Goal: Task Accomplishment & Management: Complete application form

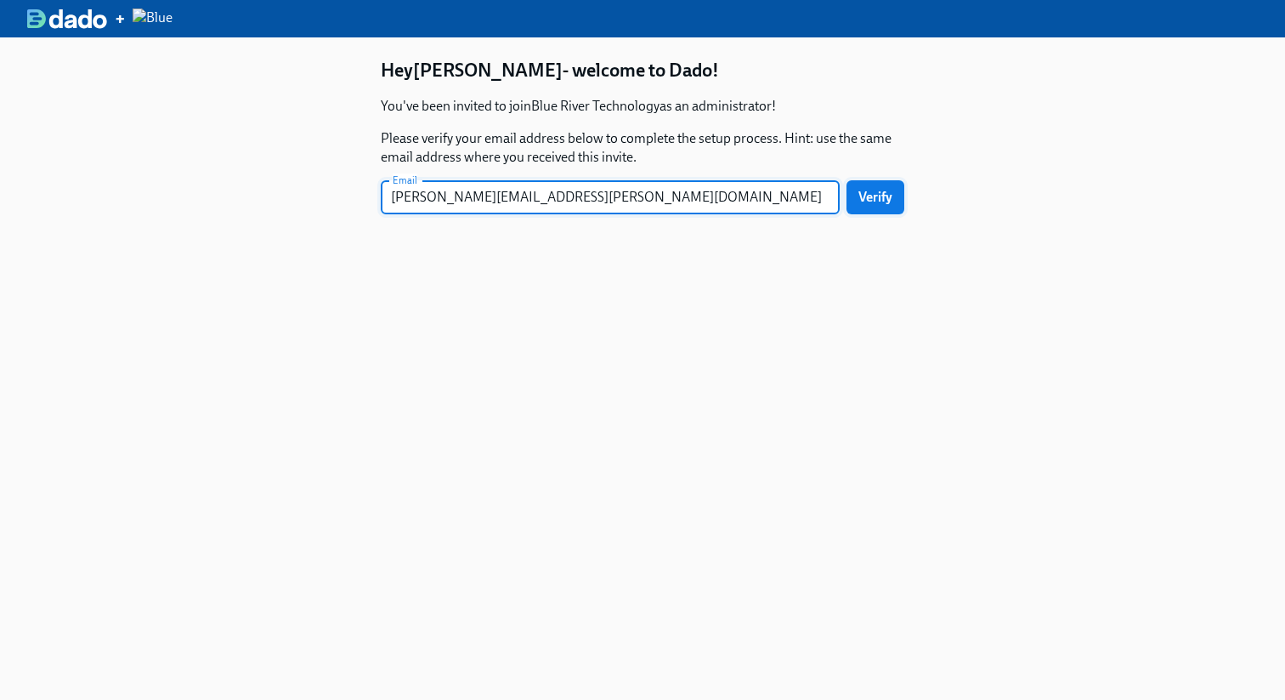
type input "[PERSON_NAME][EMAIL_ADDRESS][PERSON_NAME][DOMAIN_NAME]"
click at [895, 200] on button "Verify" at bounding box center [876, 197] width 58 height 34
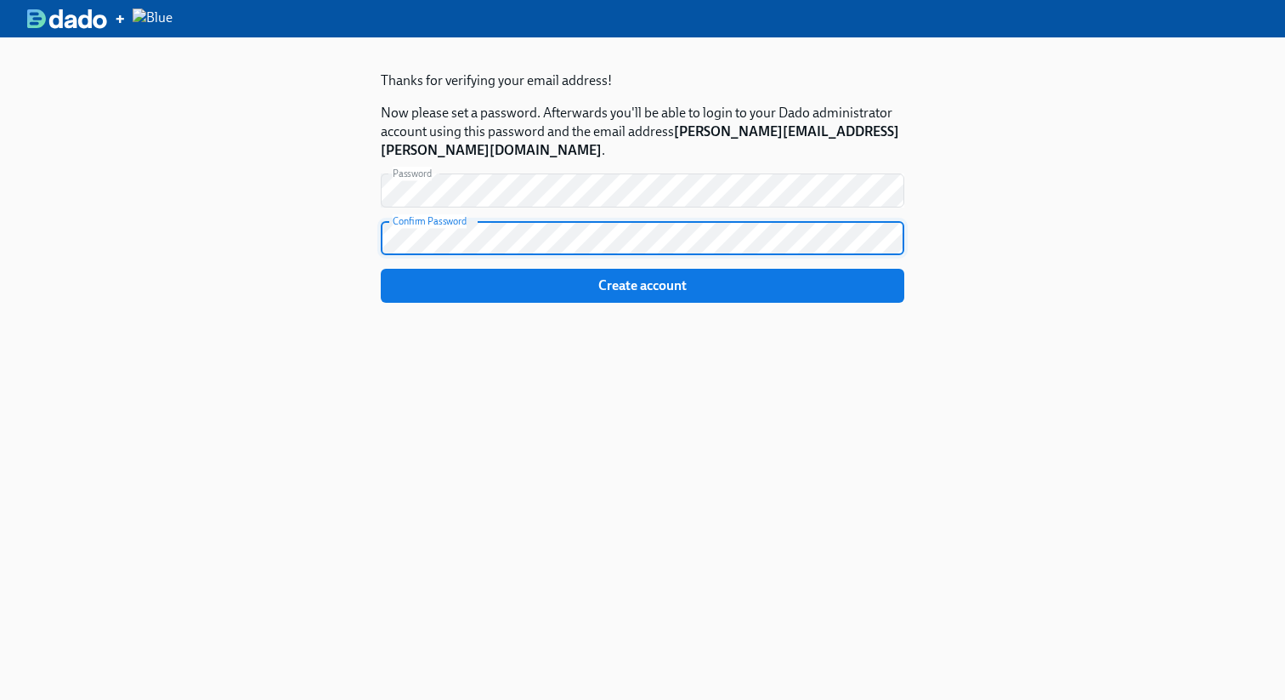
click at [1011, 173] on div "Thanks for verifying your email address! Now please set a password. Afterwards …" at bounding box center [642, 387] width 1285 height 700
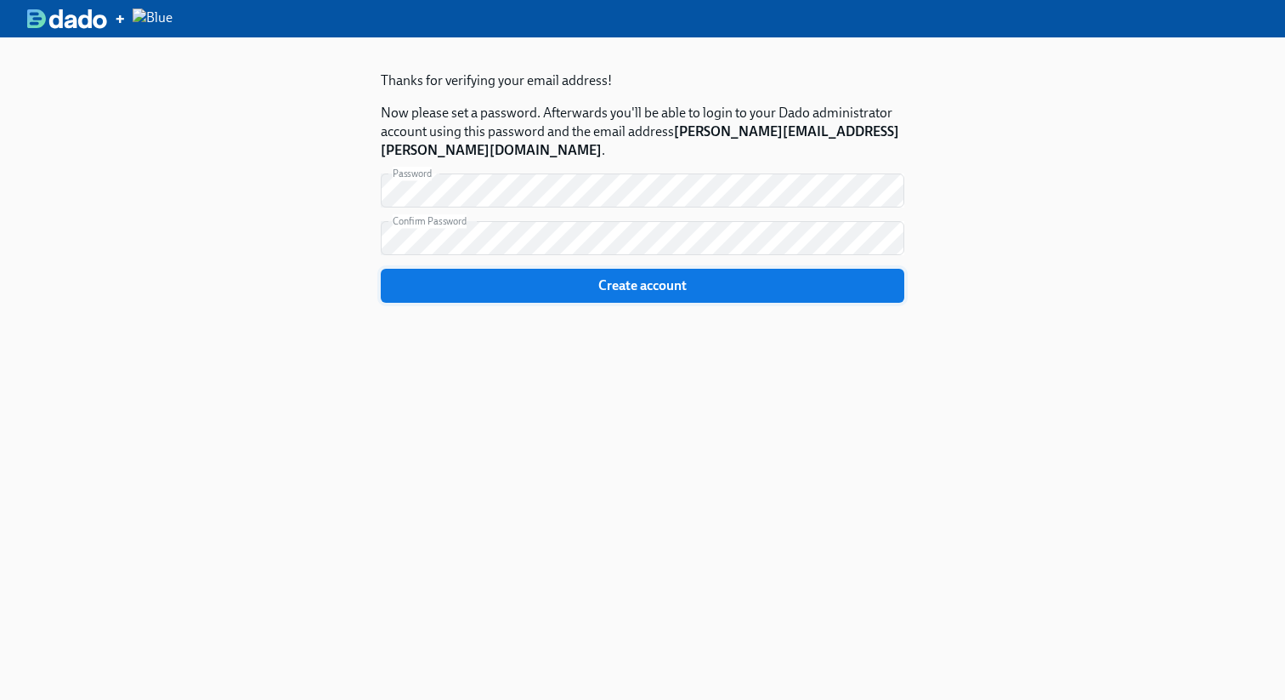
click at [809, 277] on span "Create account" at bounding box center [643, 285] width 500 height 17
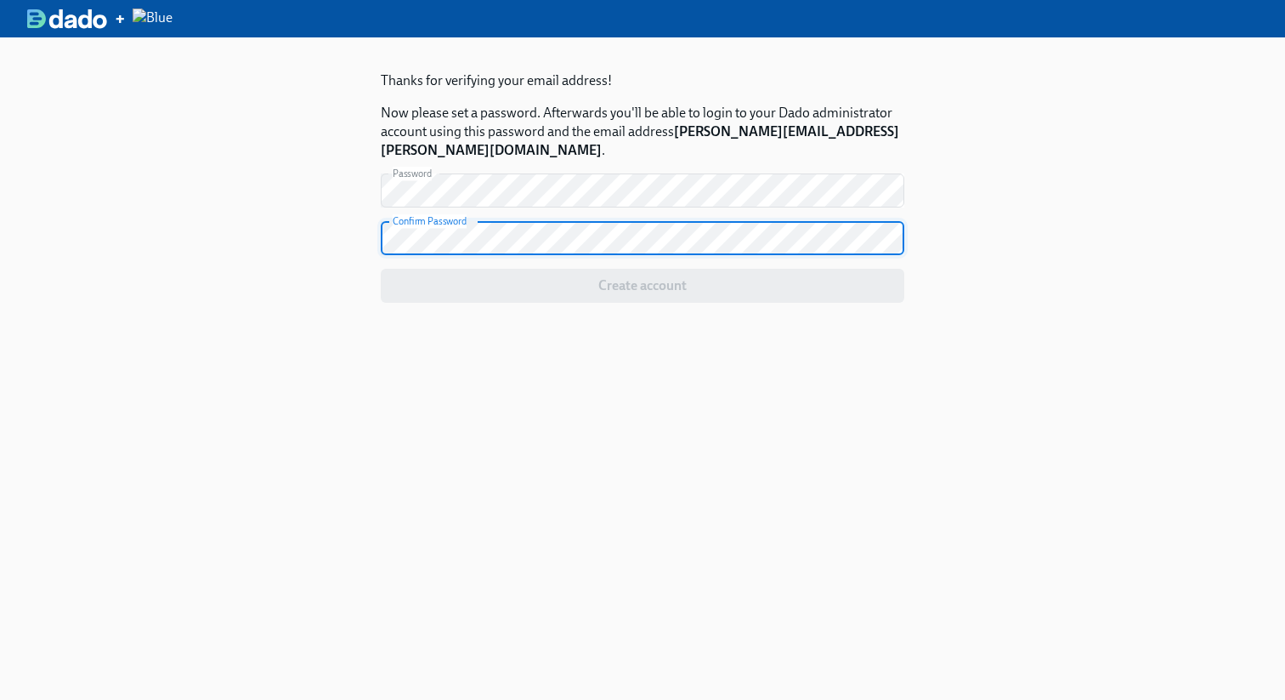
click at [298, 198] on div "Thanks for verifying your email address! Now please set a password. Afterwards …" at bounding box center [642, 387] width 1285 height 700
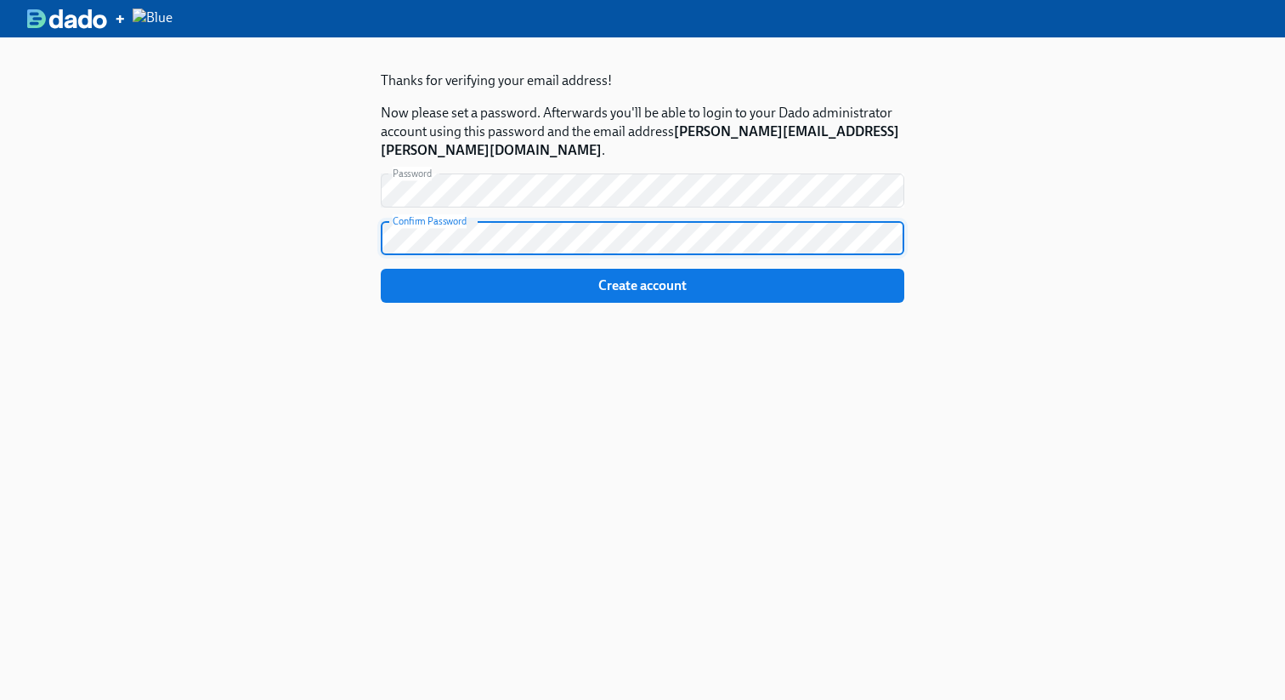
click at [381, 269] on button "Create account" at bounding box center [643, 286] width 524 height 34
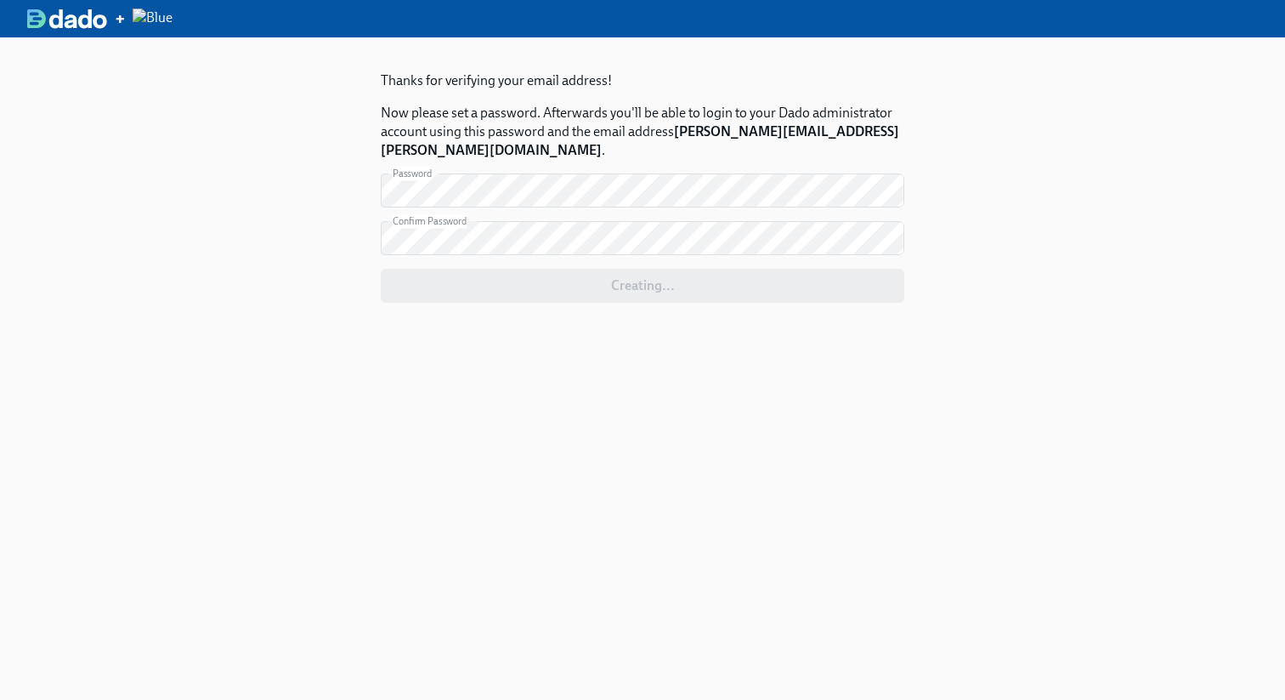
click at [981, 536] on div "Thanks for verifying your email address! Now please set a password. Afterwards …" at bounding box center [642, 387] width 1285 height 700
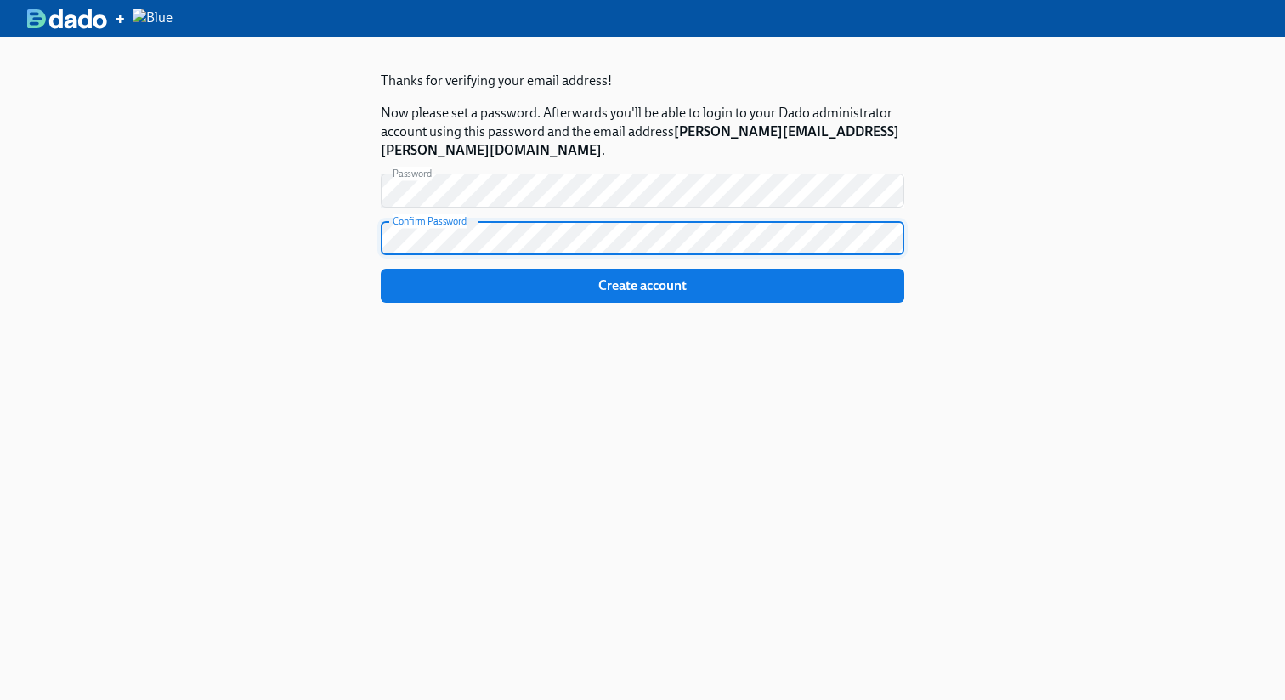
click at [381, 269] on button "Create account" at bounding box center [643, 286] width 524 height 34
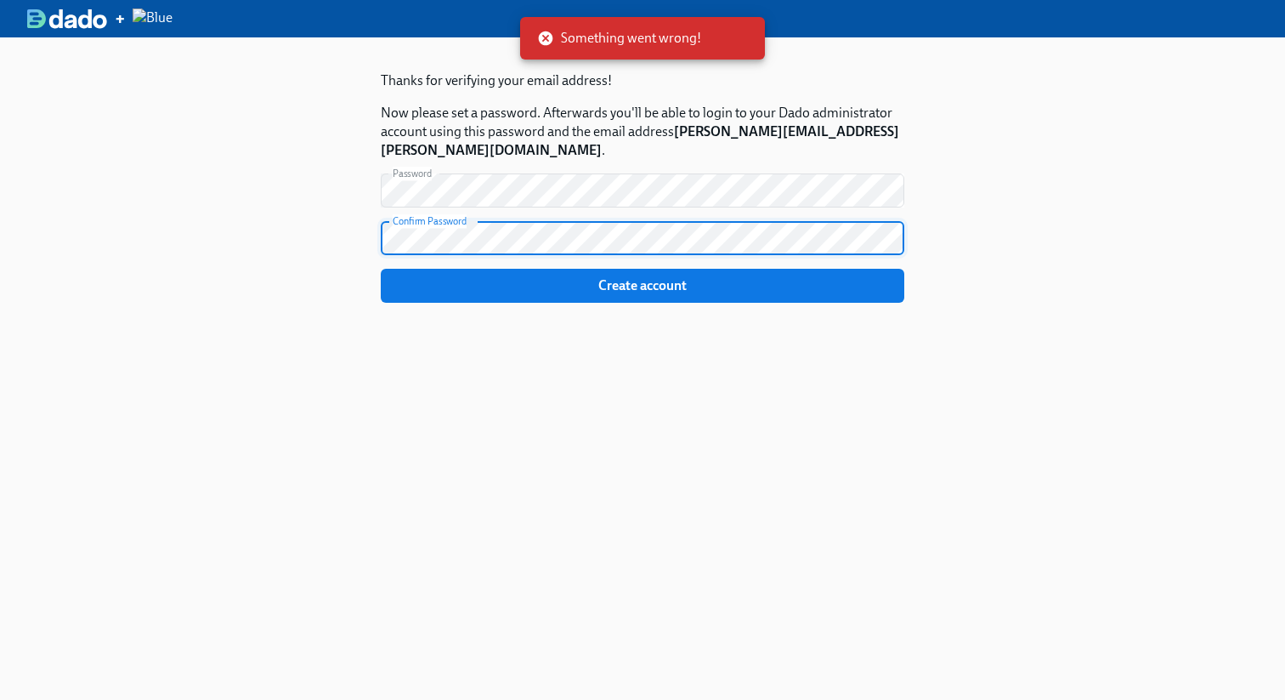
click at [524, 450] on div "Thanks for verifying your email address! Now please set a password. Afterwards …" at bounding box center [643, 387] width 578 height 700
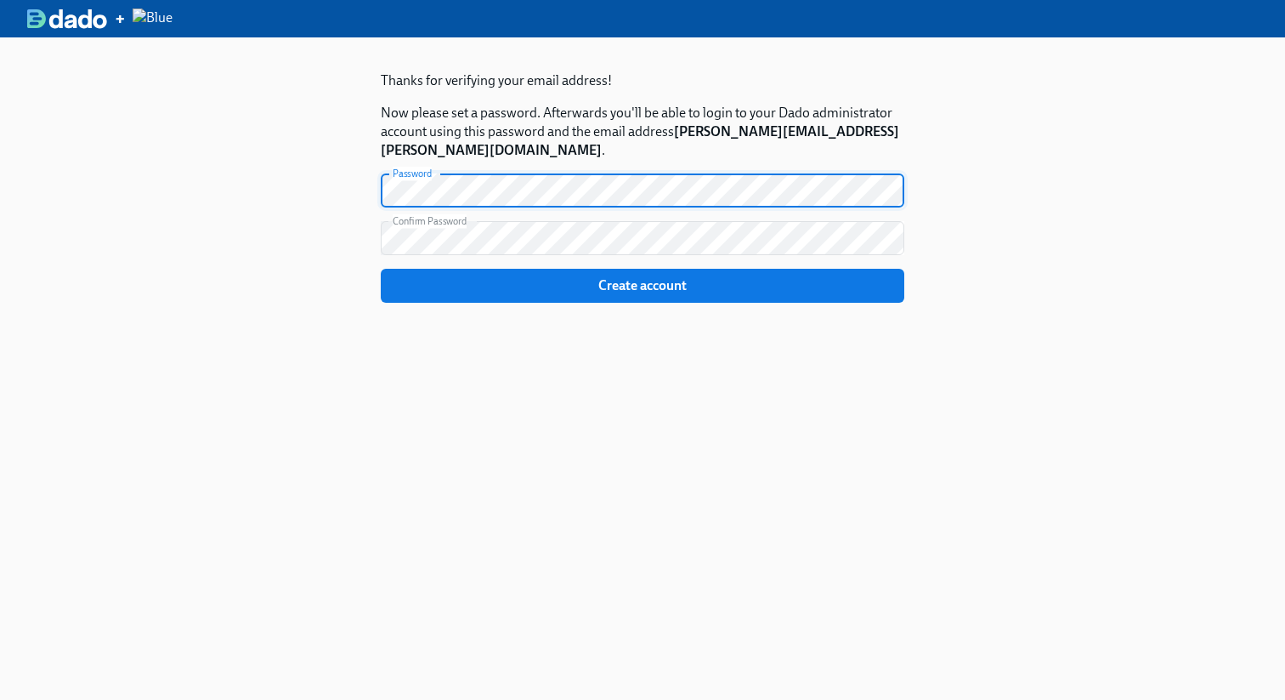
click at [324, 165] on div "Thanks for verifying your email address! Now please set a password. Afterwards …" at bounding box center [642, 387] width 1285 height 700
click at [344, 209] on div "Thanks for verifying your email address! Now please set a password. Afterwards …" at bounding box center [642, 387] width 1285 height 700
click at [253, 145] on div "Thanks for verifying your email address! Now please set a password. Afterwards …" at bounding box center [642, 387] width 1285 height 700
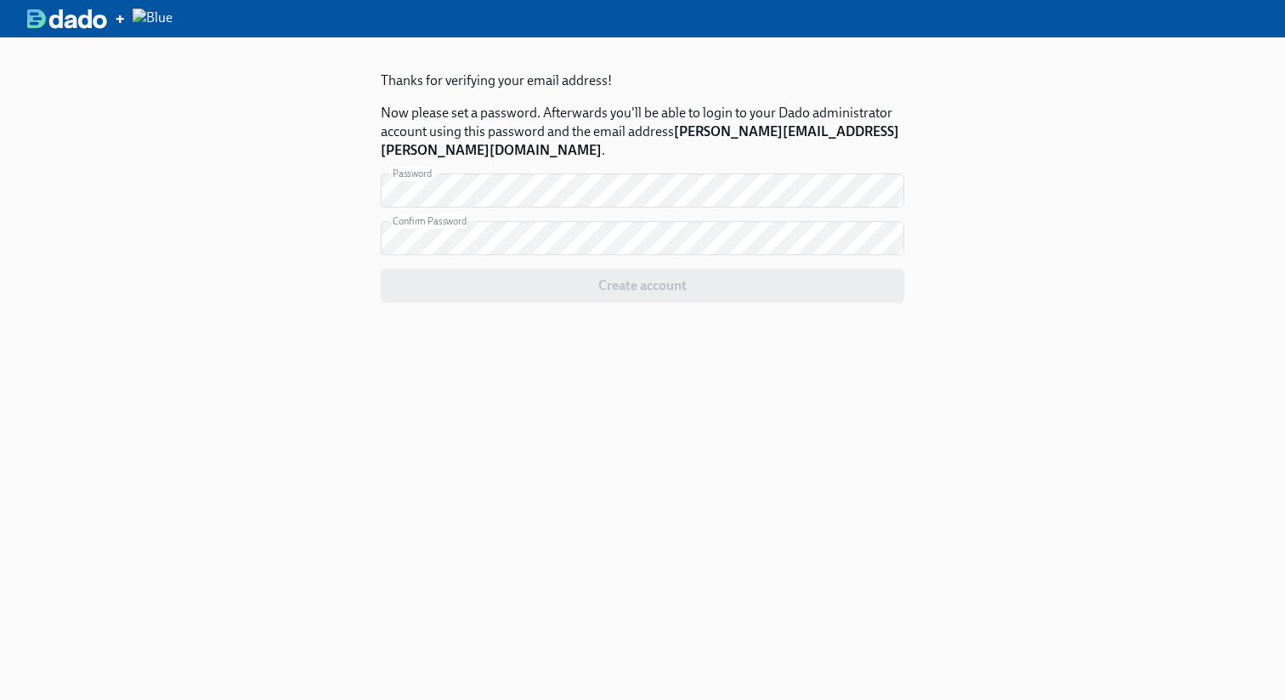
click at [241, 220] on div "Thanks for verifying your email address! Now please set a password. Afterwards …" at bounding box center [642, 387] width 1285 height 700
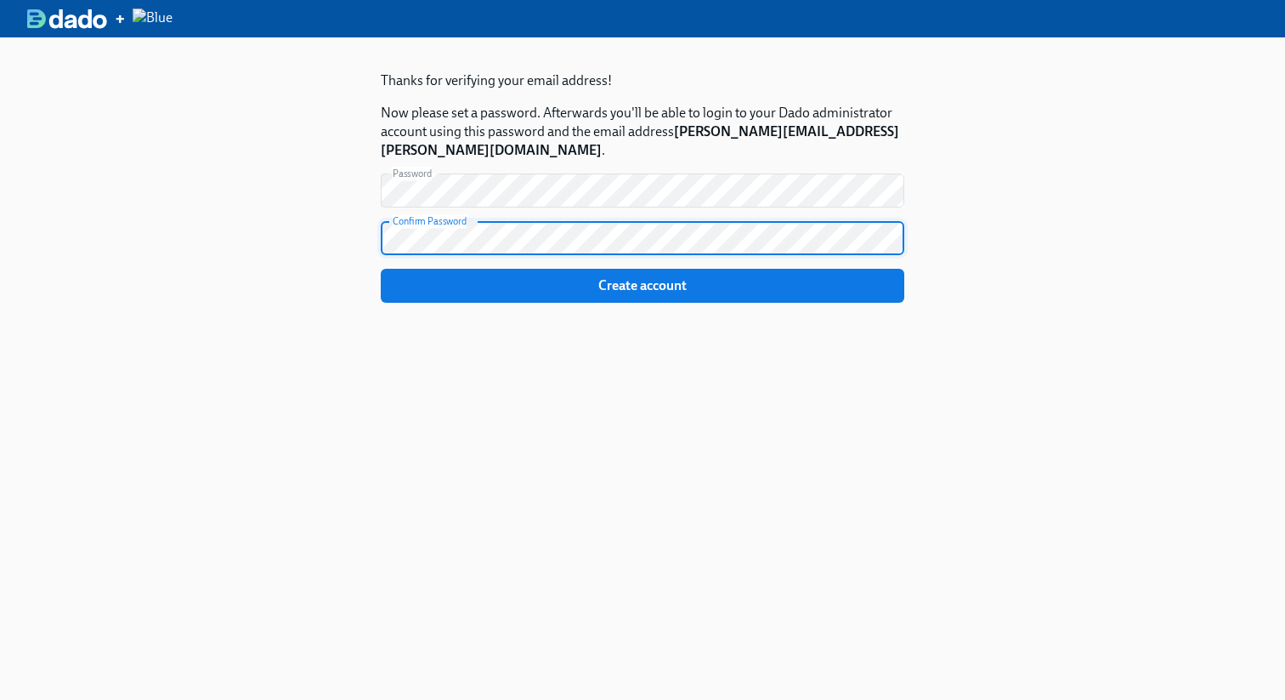
click at [345, 278] on div "Thanks for verifying your email address! Now please set a password. Afterwards …" at bounding box center [642, 387] width 1285 height 700
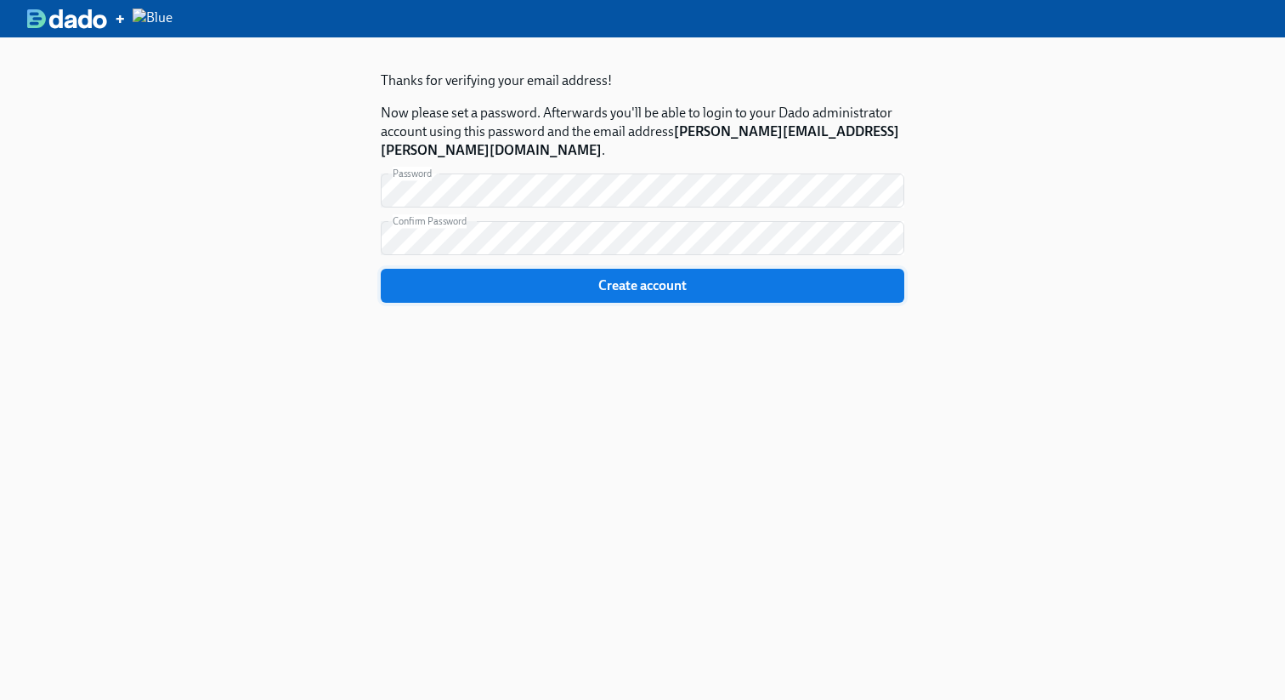
click at [519, 277] on span "Create account" at bounding box center [643, 285] width 500 height 17
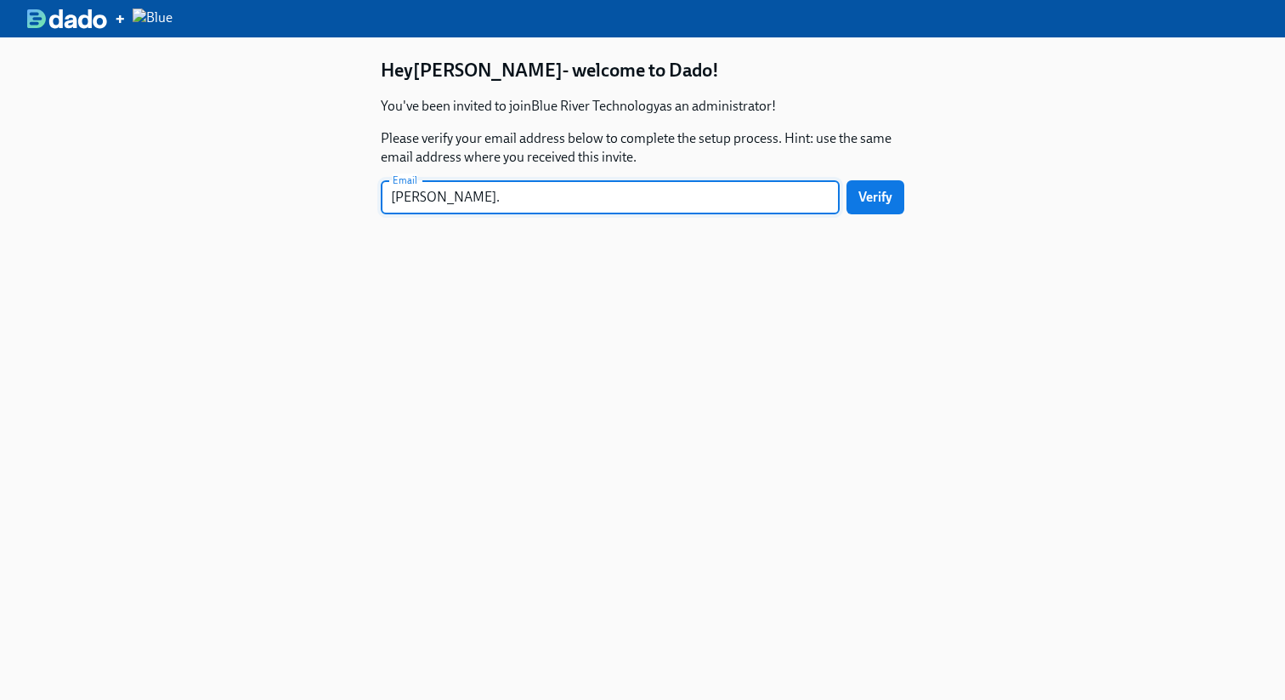
type input "[PERSON_NAME][EMAIL_ADDRESS][PERSON_NAME][DOMAIN_NAME]"
drag, startPoint x: 738, startPoint y: 278, endPoint x: 752, endPoint y: 272, distance: 15.6
click at [738, 277] on div "Hey [PERSON_NAME] - welcome to Dado! You've been invited to join Blue River Tec…" at bounding box center [643, 168] width 524 height 221
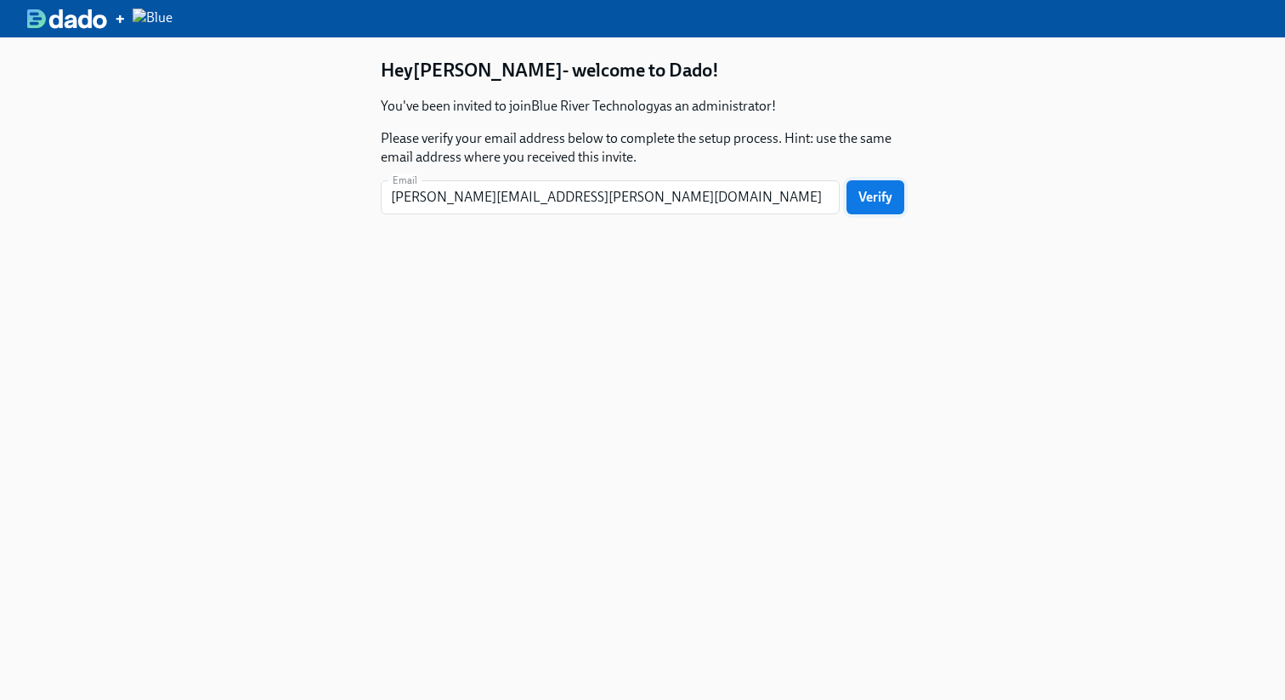
click at [888, 196] on span "Verify" at bounding box center [876, 197] width 34 height 17
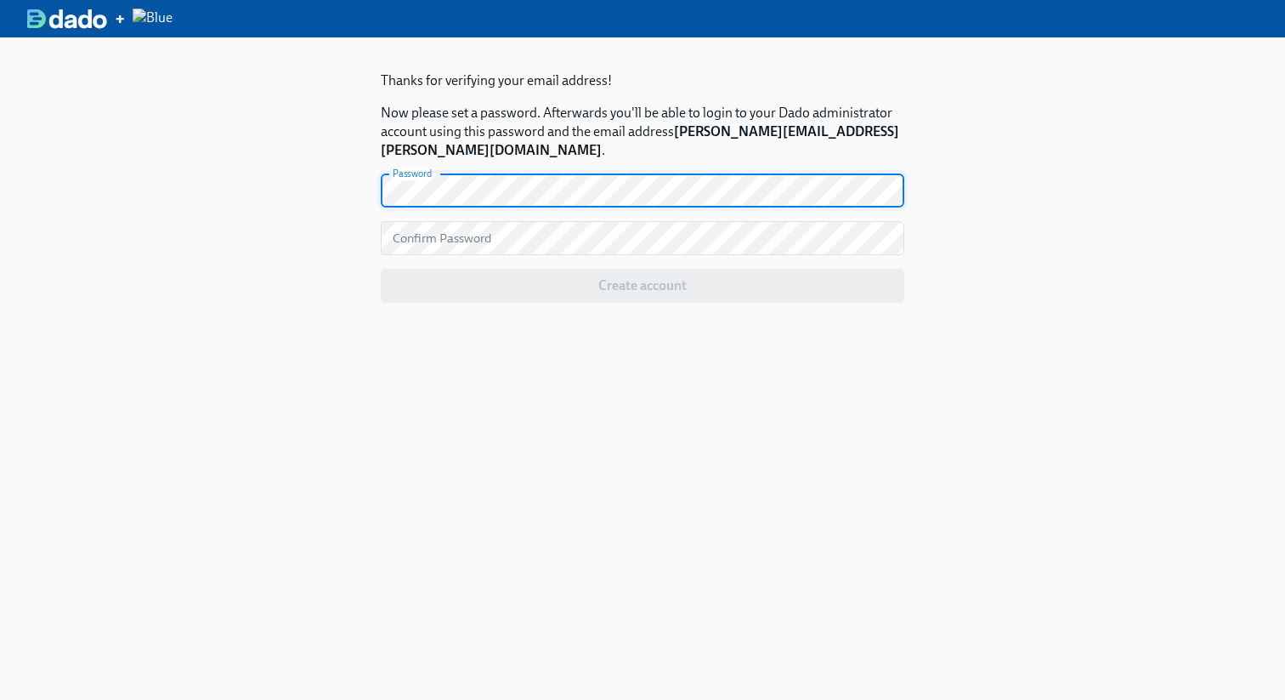
click at [305, 253] on div "Thanks for verifying your email address! Now please set a password. Afterwards …" at bounding box center [642, 387] width 1285 height 700
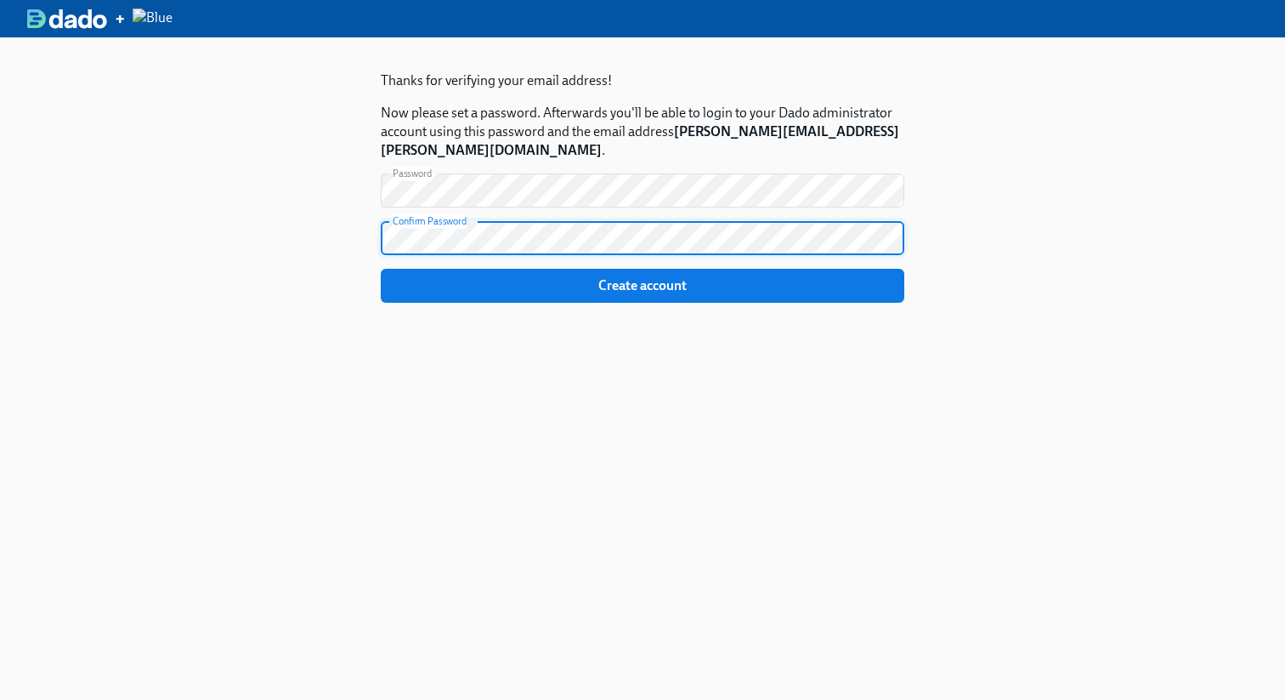
click at [247, 213] on div "Thanks for verifying your email address! Now please set a password. Afterwards …" at bounding box center [642, 387] width 1285 height 700
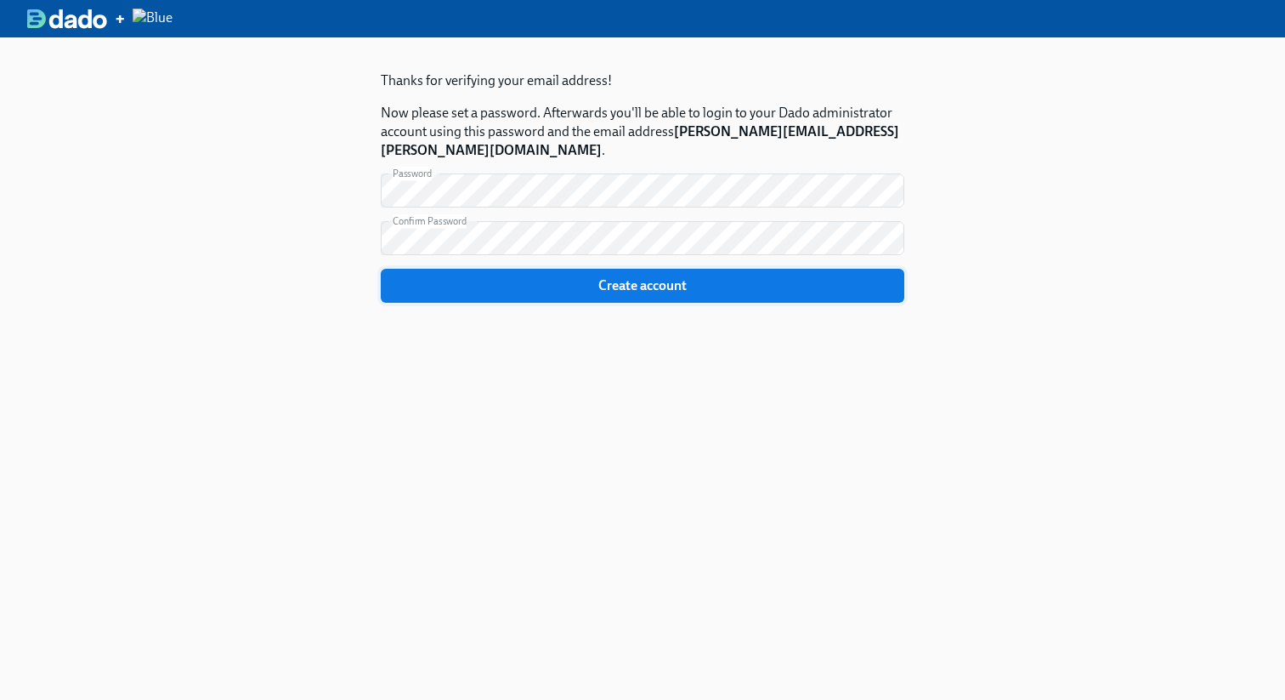
click at [494, 277] on span "Create account" at bounding box center [643, 285] width 500 height 17
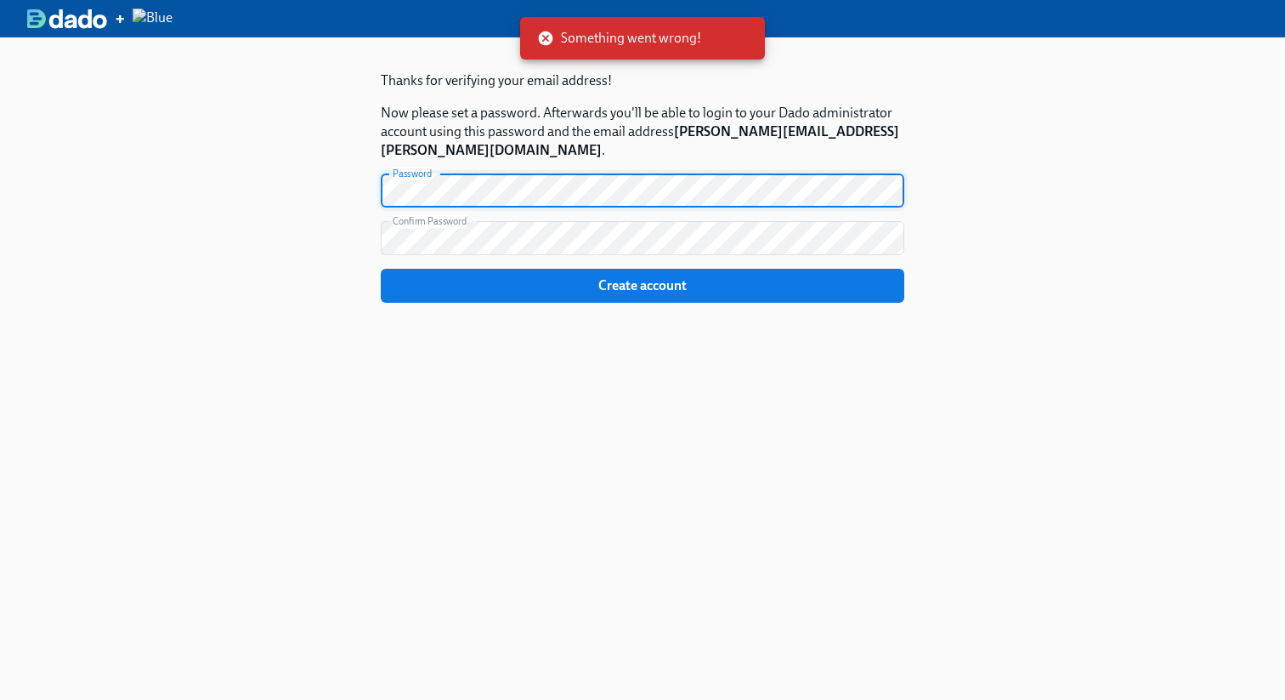
click at [288, 145] on div "Thanks for verifying your email address! Now please set a password. Afterwards …" at bounding box center [642, 387] width 1285 height 700
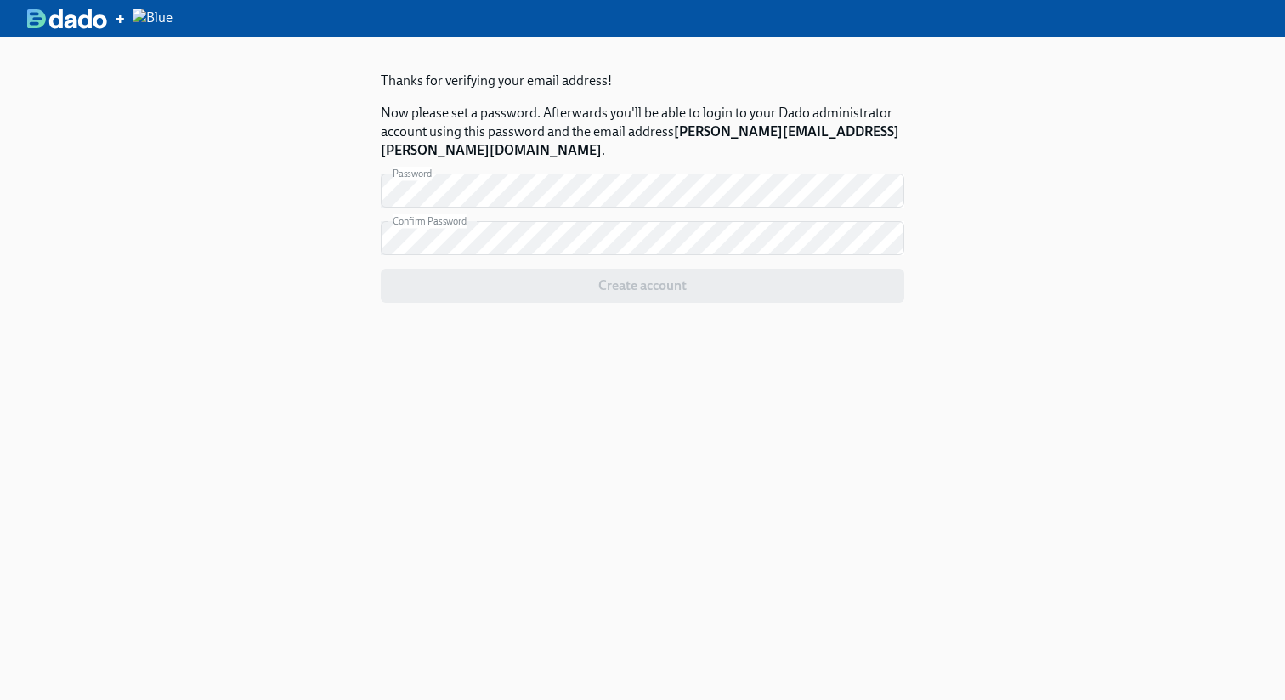
click at [289, 202] on div "Thanks for verifying your email address! Now please set a password. Afterwards …" at bounding box center [642, 387] width 1285 height 700
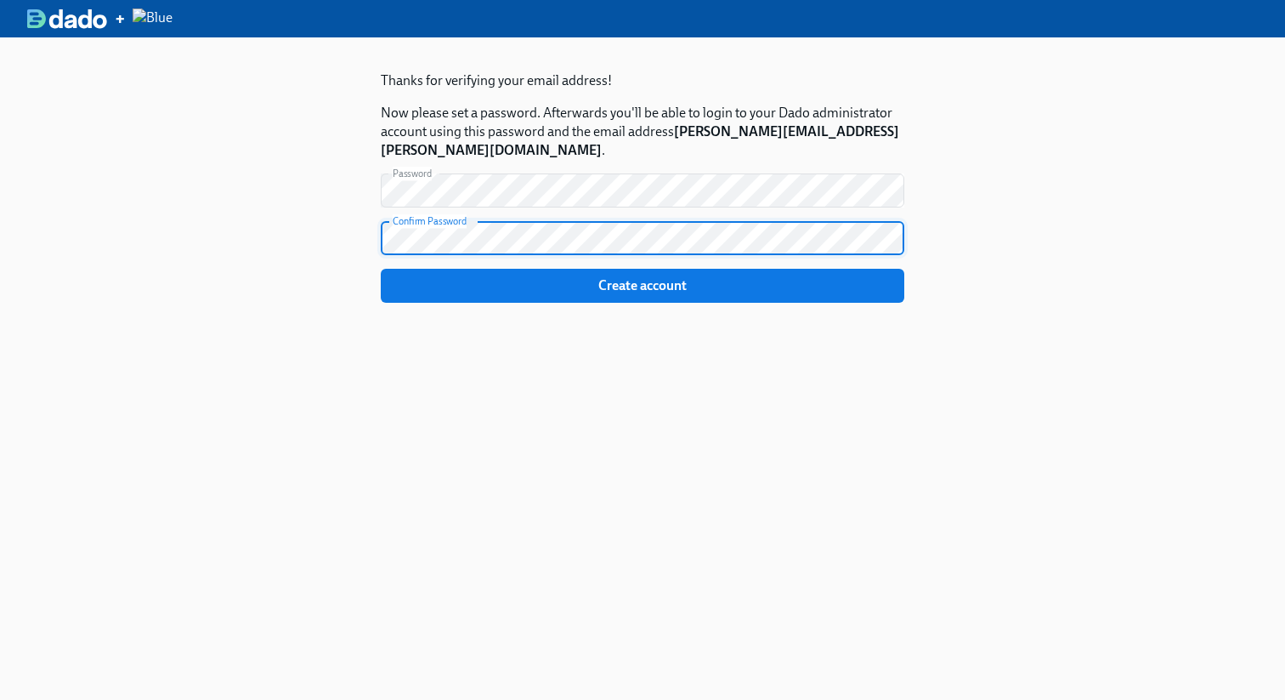
click at [286, 225] on div "Thanks for verifying your email address! Now please set a password. Afterwards …" at bounding box center [642, 387] width 1285 height 700
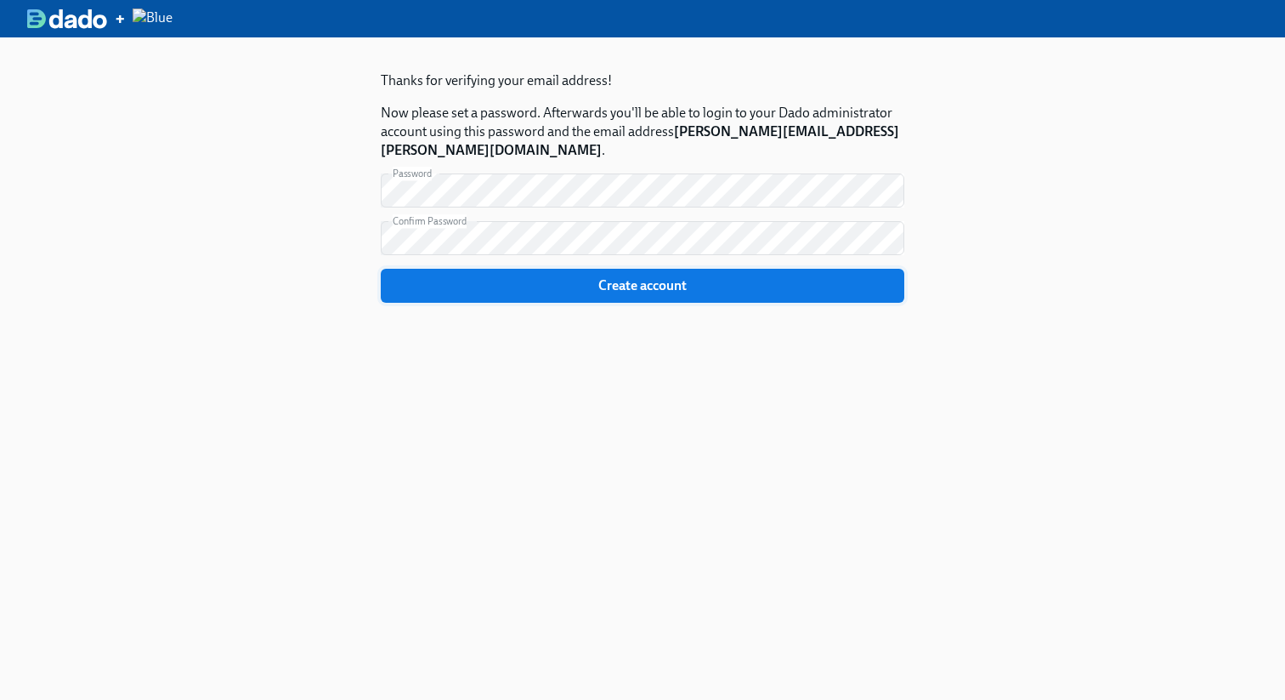
click at [486, 277] on span "Create account" at bounding box center [643, 285] width 500 height 17
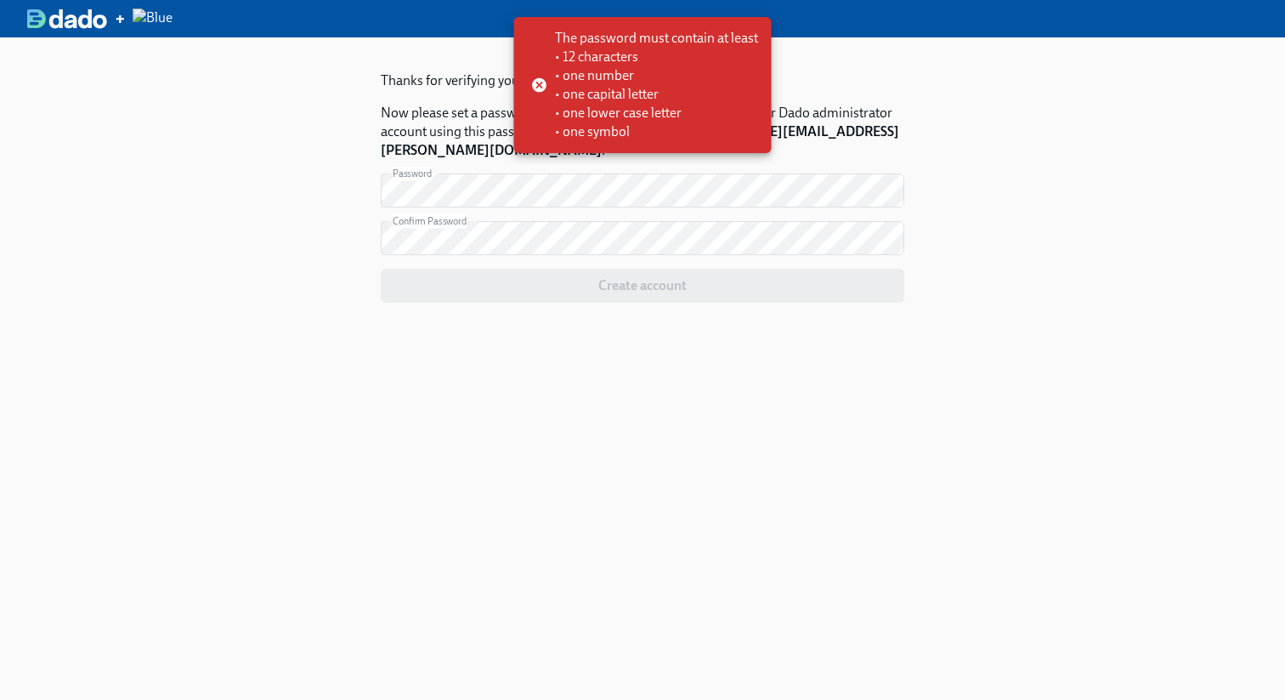
click at [286, 194] on div "Thanks for verifying your email address! Now please set a password. Afterwards …" at bounding box center [642, 387] width 1285 height 700
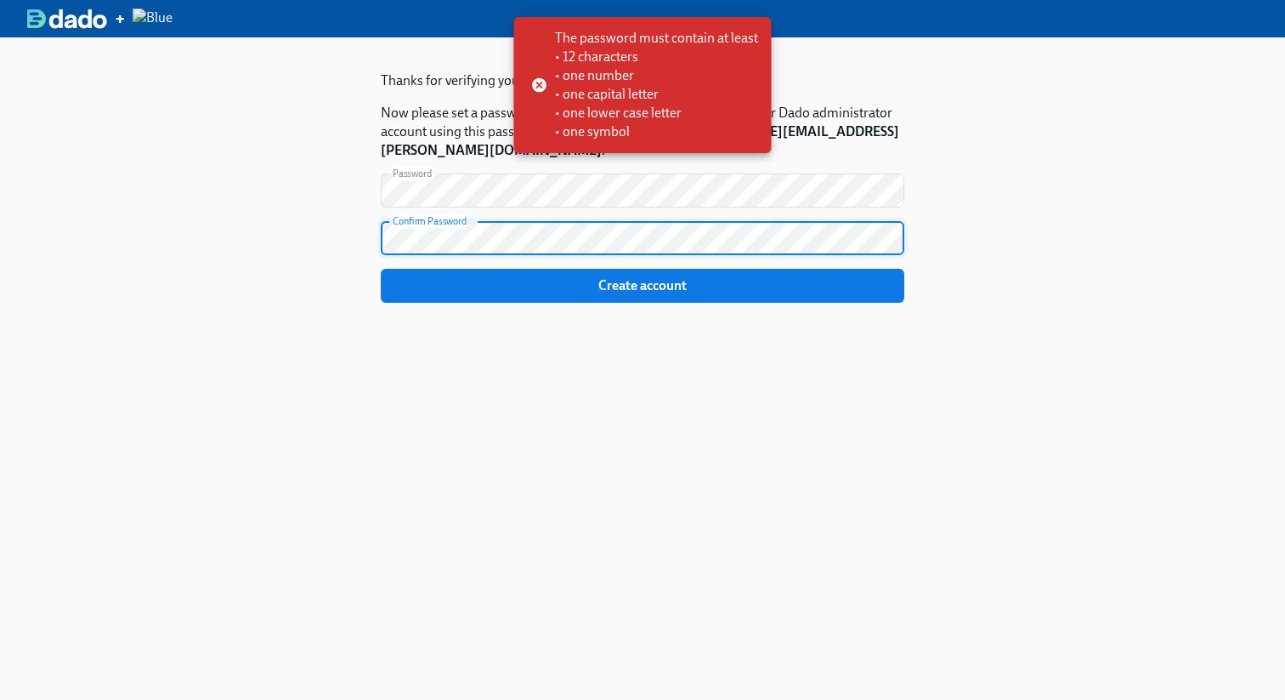
click at [339, 214] on div "Thanks for verifying your email address! Now please set a password. Afterwards …" at bounding box center [642, 387] width 1285 height 700
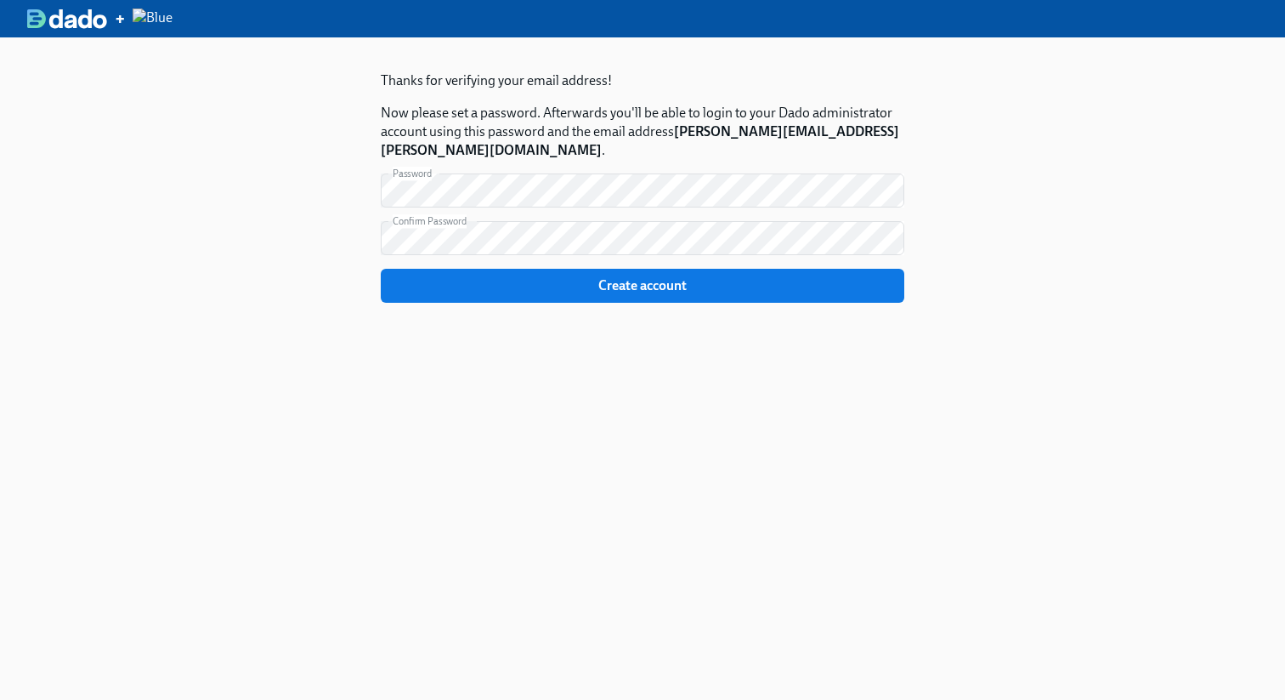
click at [500, 277] on span "Create account" at bounding box center [643, 285] width 500 height 17
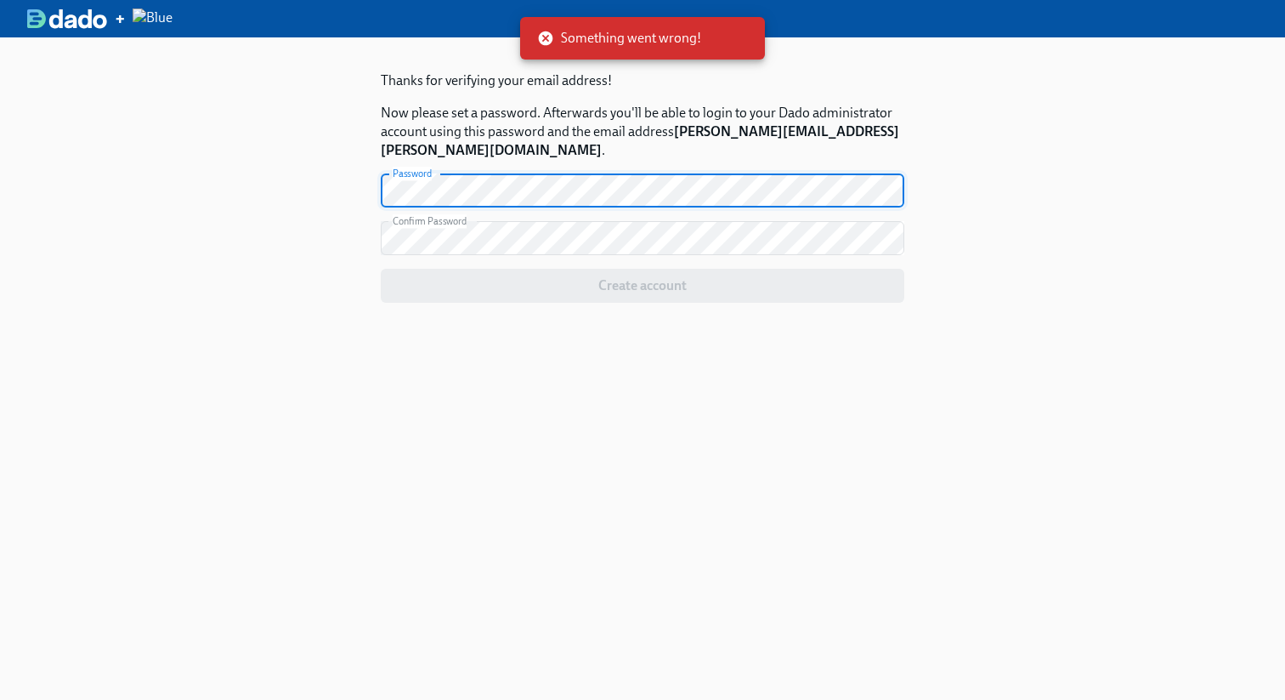
click at [281, 206] on div "Thanks for verifying your email address! Now please set a password. Afterwards …" at bounding box center [642, 387] width 1285 height 700
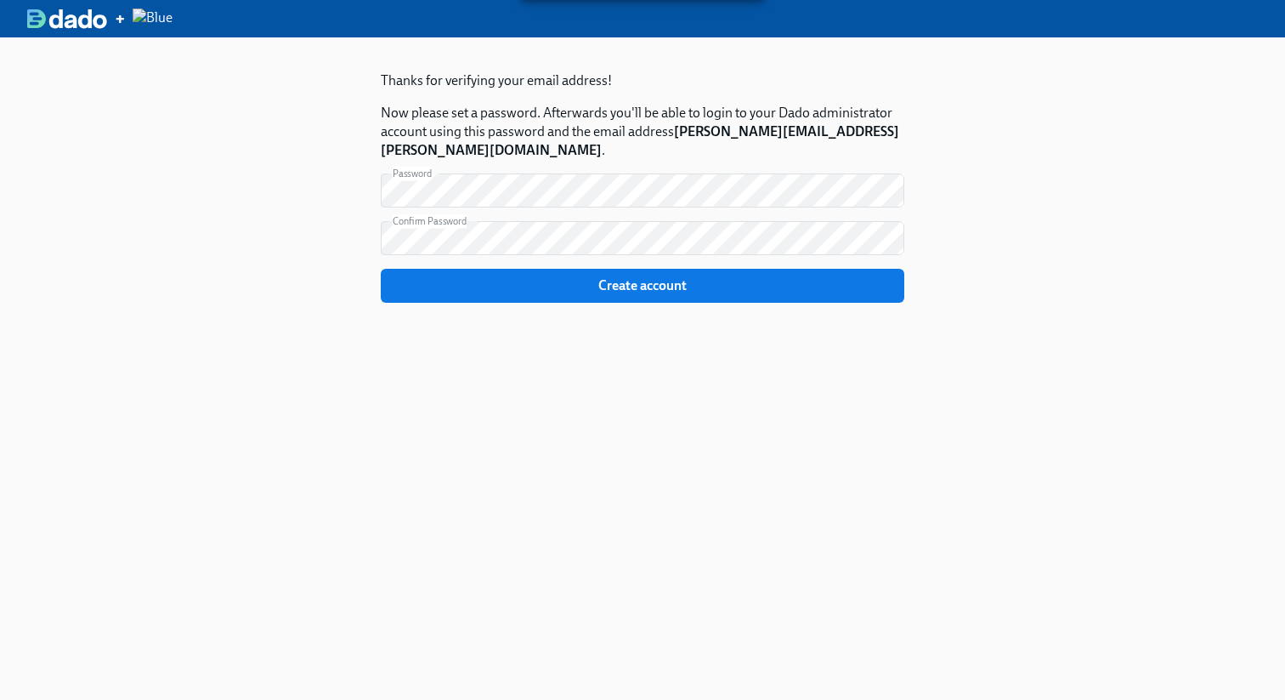
click at [300, 258] on div "Thanks for verifying your email address! Now please set a password. Afterwards …" at bounding box center [642, 387] width 1285 height 700
click at [479, 280] on button "Create account" at bounding box center [643, 286] width 524 height 34
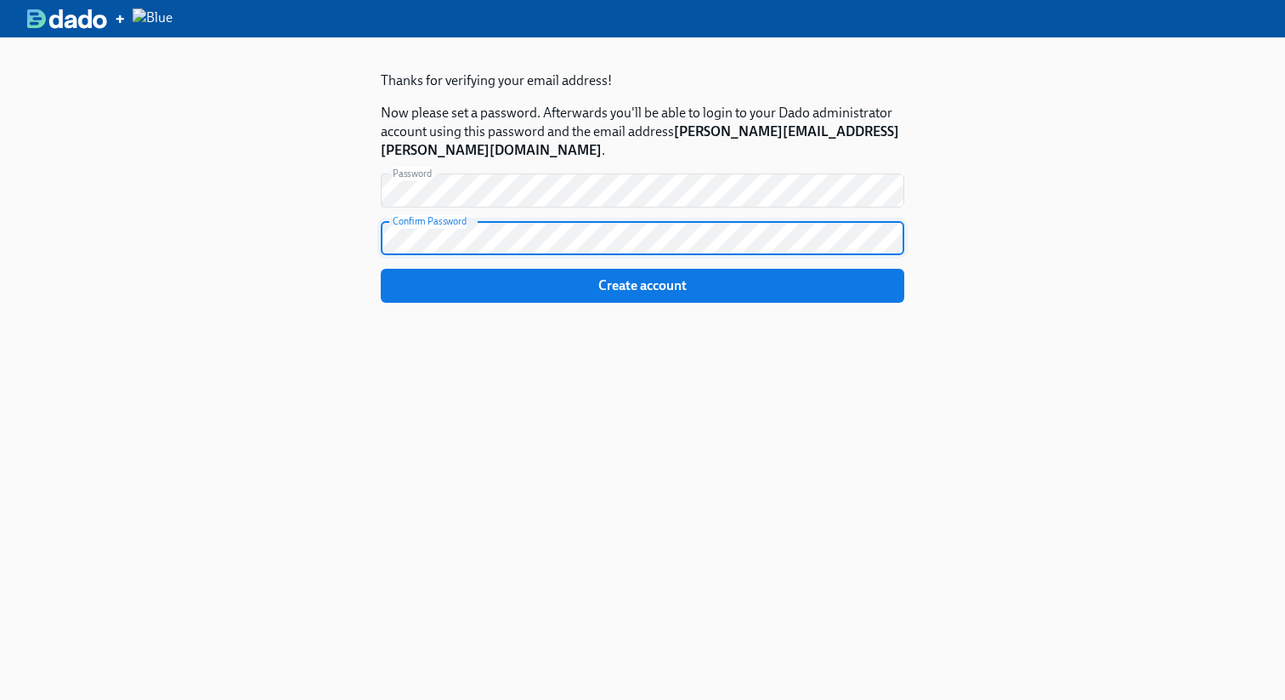
click at [381, 269] on button "Create account" at bounding box center [643, 286] width 524 height 34
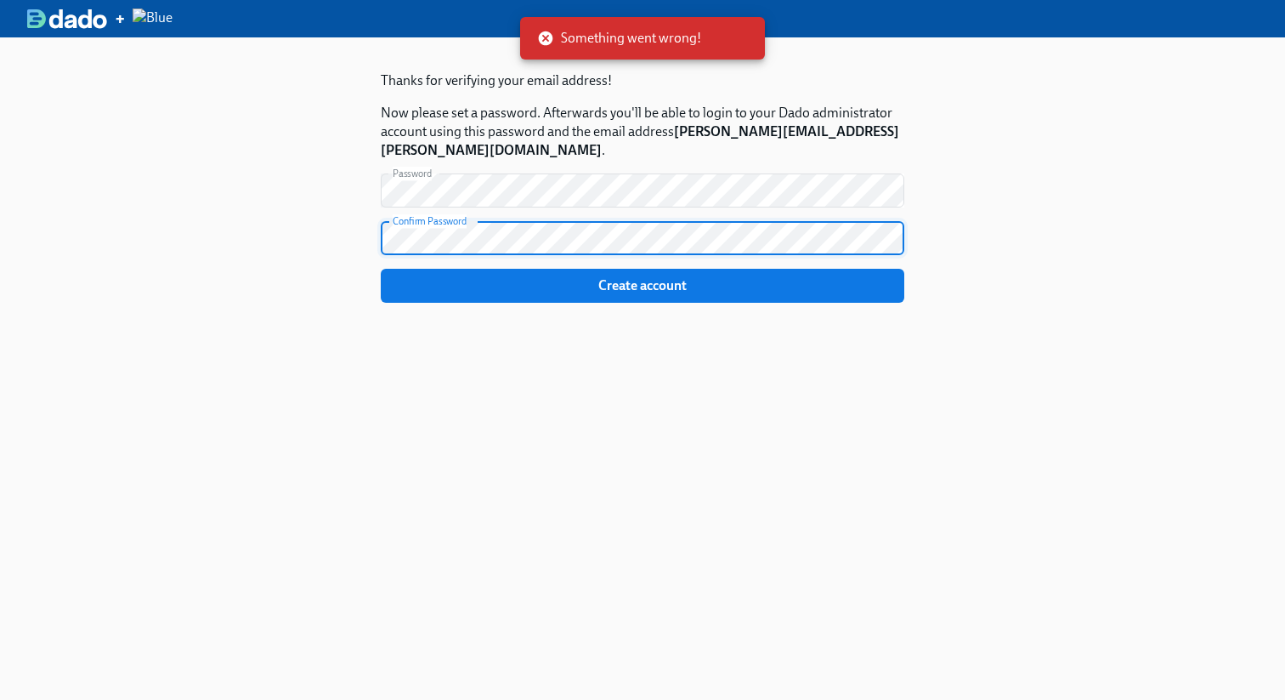
click at [1045, 129] on div "Thanks for verifying your email address! Now please set a password. Afterwards …" at bounding box center [642, 387] width 1285 height 700
